Goal: Information Seeking & Learning: Learn about a topic

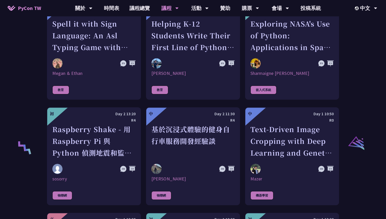
scroll to position [946, 0]
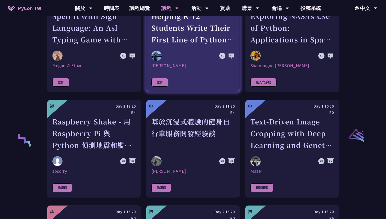
click at [166, 63] on div "[PERSON_NAME]" at bounding box center [192, 66] width 83 height 6
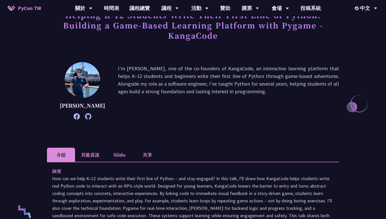
scroll to position [23, 0]
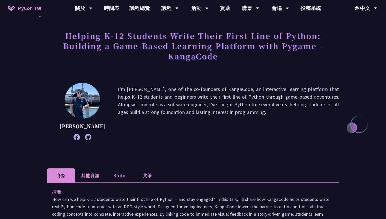
click at [24, 7] on span "PyCon TW" at bounding box center [29, 8] width 23 height 8
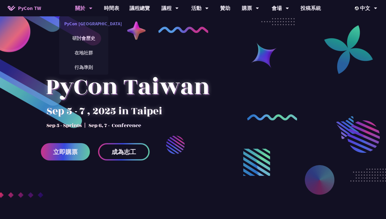
click at [87, 23] on link "PyCon [GEOGRAPHIC_DATA]" at bounding box center [83, 24] width 49 height 12
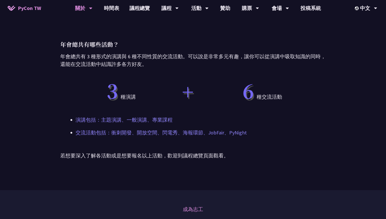
scroll to position [265, 0]
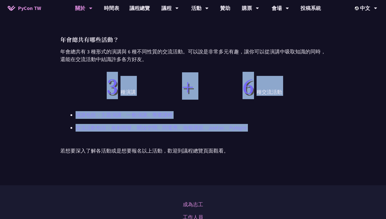
drag, startPoint x: 100, startPoint y: 81, endPoint x: 203, endPoint y: 132, distance: 115.6
click at [203, 132] on div "四個 不能錯過 PyCon Taiwan 的理由？ 年會除了有從 Python 的語言特性到各方面應用實例的精彩演講之外，我們也很重視與會者之間的交流以及促成…" at bounding box center [193, 31] width 266 height 307
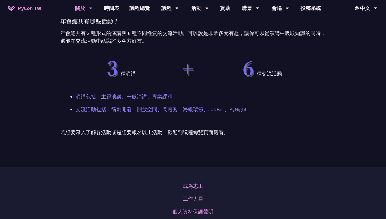
scroll to position [286, 0]
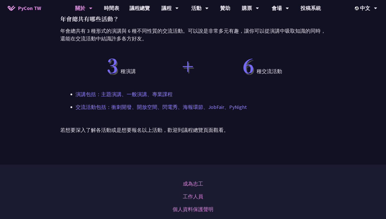
drag, startPoint x: 55, startPoint y: 130, endPoint x: 215, endPoint y: 133, distance: 160.1
click at [215, 133] on div "四個 不能錯過 PyCon Taiwan 的理由？ 年會除了有從 Python 的語言特性到各方面應用實例的精彩演講之外，我們也很重視與會者之間的交流以及促成…" at bounding box center [193, 10] width 386 height 307
click at [215, 133] on p "若想要深入了解各活動或是想要報名以上活動，歡迎到議程總覽頁面觀看。" at bounding box center [193, 130] width 266 height 8
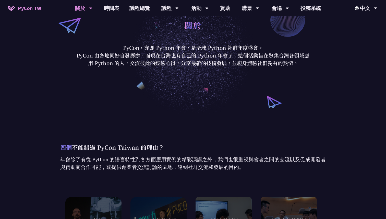
scroll to position [0, 0]
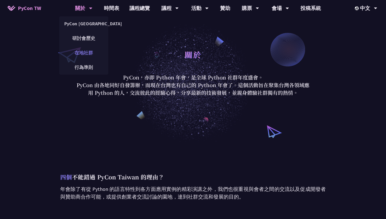
click at [92, 55] on link "在地社群" at bounding box center [83, 53] width 49 height 12
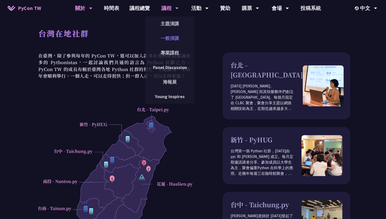
click at [166, 40] on link "一般演講" at bounding box center [169, 38] width 49 height 12
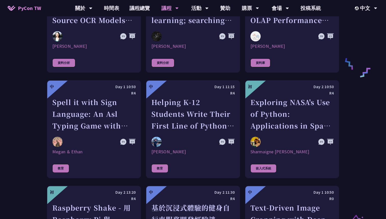
scroll to position [902, 0]
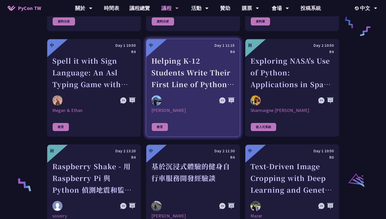
click at [192, 85] on link "中 Day 1 11:15 R4 Helping K-12 Students Write Their First Line of Python: Buildi…" at bounding box center [193, 88] width 94 height 98
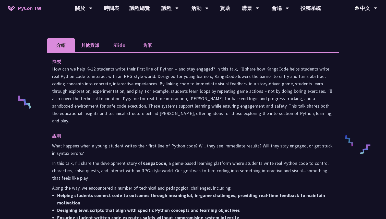
scroll to position [143, 0]
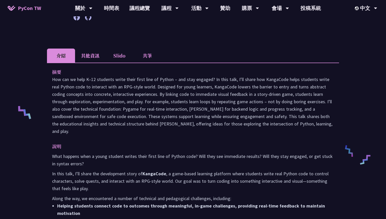
click at [96, 63] on li "其他資訊" at bounding box center [90, 56] width 30 height 14
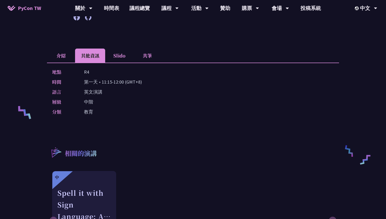
click at [113, 63] on li "Slido" at bounding box center [119, 56] width 28 height 14
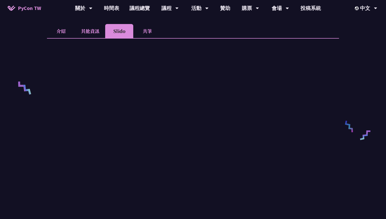
scroll to position [100, 0]
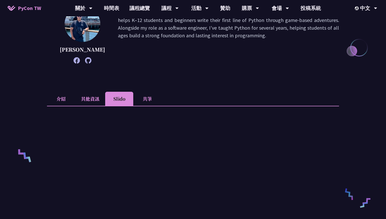
click at [148, 106] on li "共筆" at bounding box center [147, 99] width 28 height 14
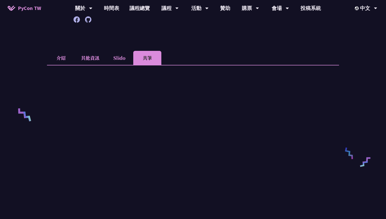
scroll to position [132, 0]
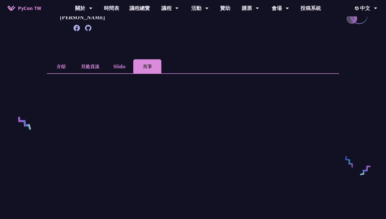
click at [119, 73] on li "Slido" at bounding box center [119, 66] width 28 height 14
click at [95, 73] on li "其他資訊" at bounding box center [90, 66] width 30 height 14
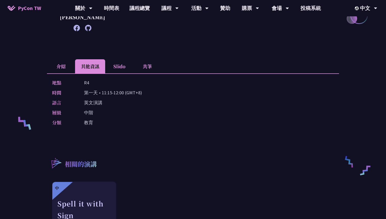
click at [65, 73] on li "介紹" at bounding box center [61, 66] width 28 height 14
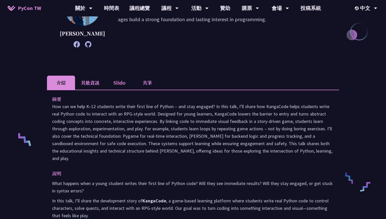
scroll to position [0, 0]
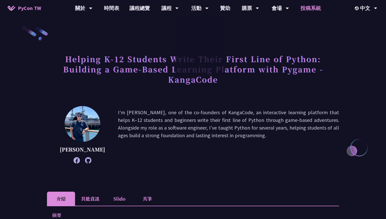
click at [309, 11] on link "投稿系統" at bounding box center [310, 8] width 31 height 16
